Goal: Register for event/course

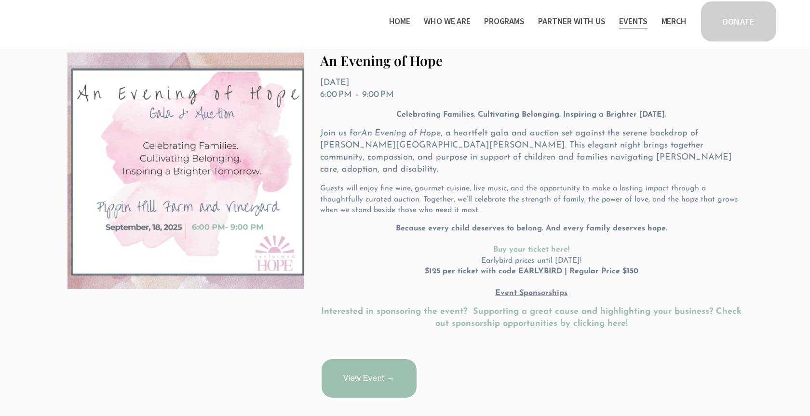
scroll to position [246, 0]
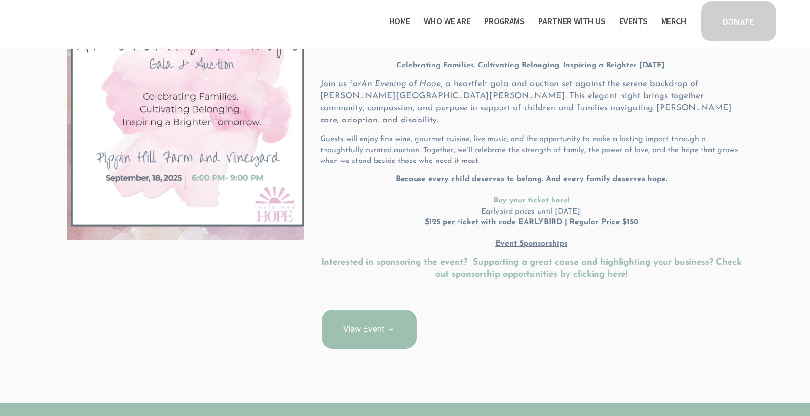
click at [359, 315] on link "View Event →" at bounding box center [369, 328] width 98 height 41
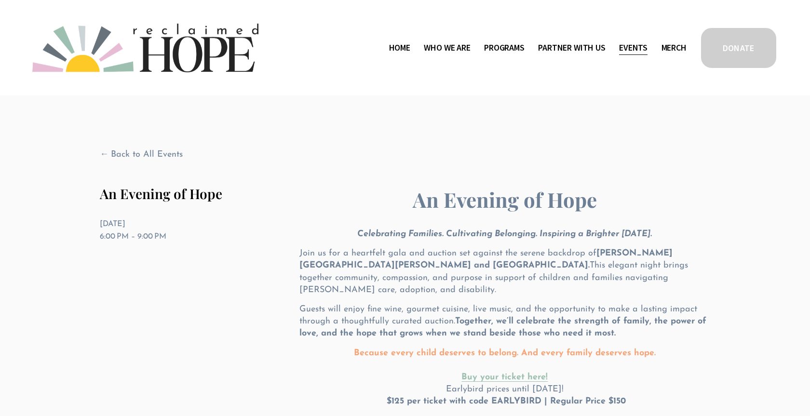
click at [604, 254] on strong "[PERSON_NAME][GEOGRAPHIC_DATA][PERSON_NAME] and [GEOGRAPHIC_DATA]." at bounding box center [485, 259] width 373 height 21
click at [630, 255] on strong "[PERSON_NAME][GEOGRAPHIC_DATA][PERSON_NAME] and [GEOGRAPHIC_DATA]." at bounding box center [485, 259] width 373 height 21
click at [629, 255] on strong "[PERSON_NAME][GEOGRAPHIC_DATA][PERSON_NAME] and [GEOGRAPHIC_DATA]." at bounding box center [485, 259] width 373 height 21
click at [694, 280] on p "Join us for a heartfelt gala and auction set against the serene backdrop of [PE…" at bounding box center [504, 272] width 411 height 49
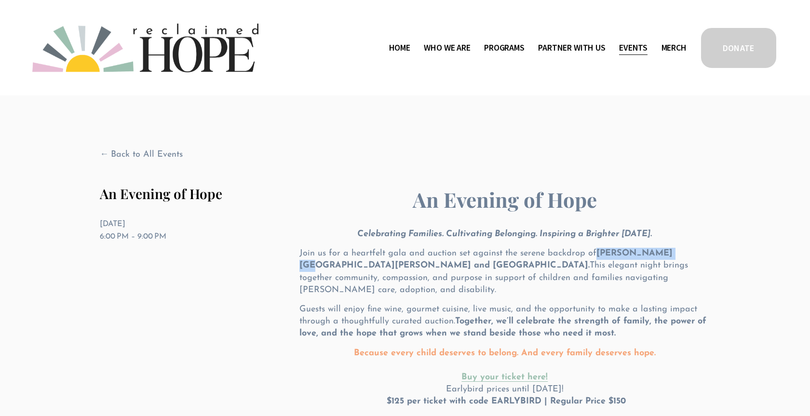
drag, startPoint x: 595, startPoint y: 252, endPoint x: 662, endPoint y: 252, distance: 66.5
click at [662, 252] on strong "[PERSON_NAME][GEOGRAPHIC_DATA][PERSON_NAME] and [GEOGRAPHIC_DATA]." at bounding box center [485, 259] width 373 height 21
copy strong "[PERSON_NAME][GEOGRAPHIC_DATA][PERSON_NAME]"
drag, startPoint x: 734, startPoint y: 197, endPoint x: 726, endPoint y: 196, distance: 7.7
click at [733, 197] on div "Back to All Events An Evening of Hope [DATE] 6:00 PM 9:00 PM Google Calendar IC…" at bounding box center [404, 308] width 675 height 427
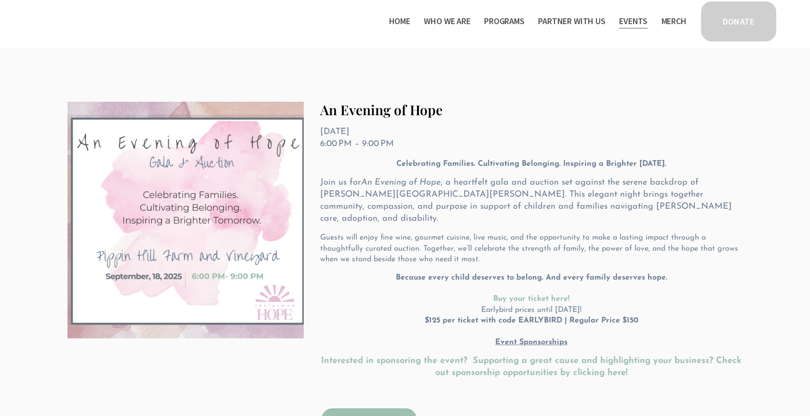
scroll to position [197, 0]
